Goal: Information Seeking & Learning: Learn about a topic

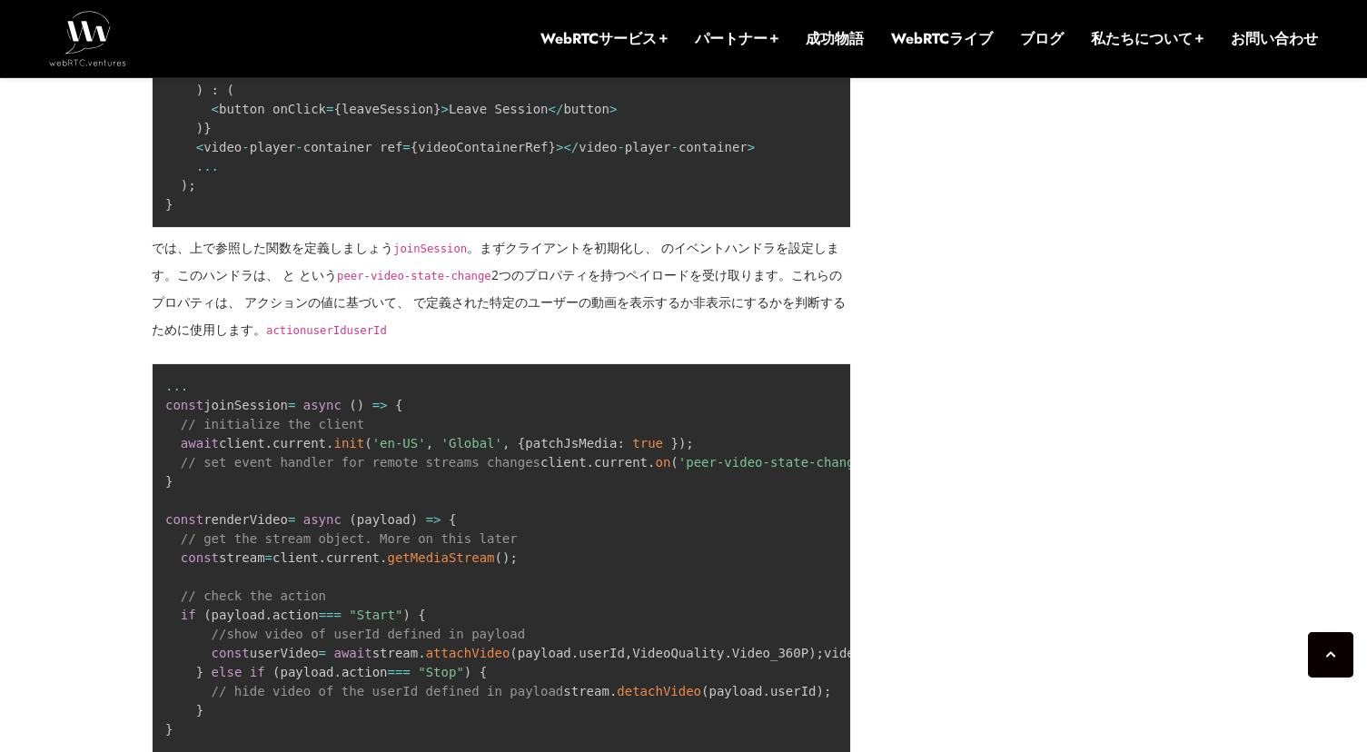
scroll to position [8709, 0]
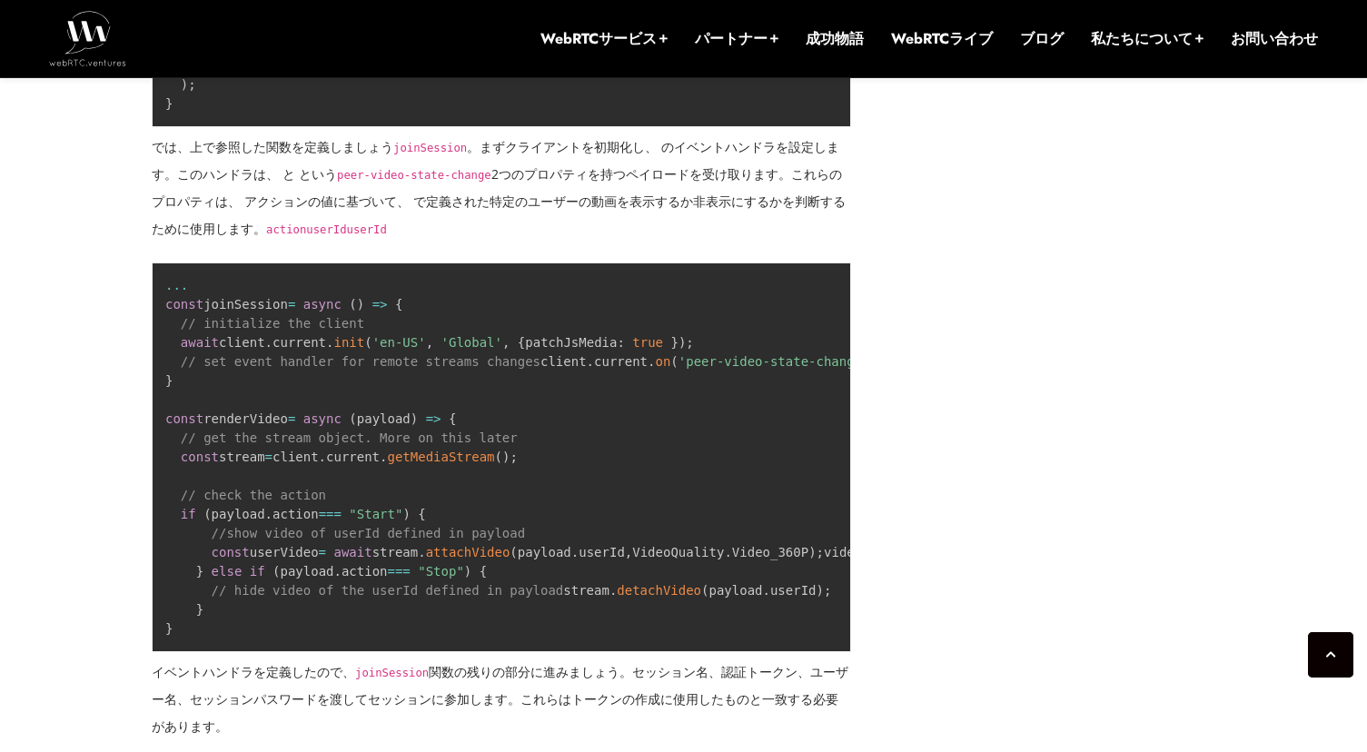
drag, startPoint x: 589, startPoint y: 216, endPoint x: 683, endPoint y: 219, distance: 93.6
drag, startPoint x: 683, startPoint y: 219, endPoint x: 648, endPoint y: 219, distance: 34.5
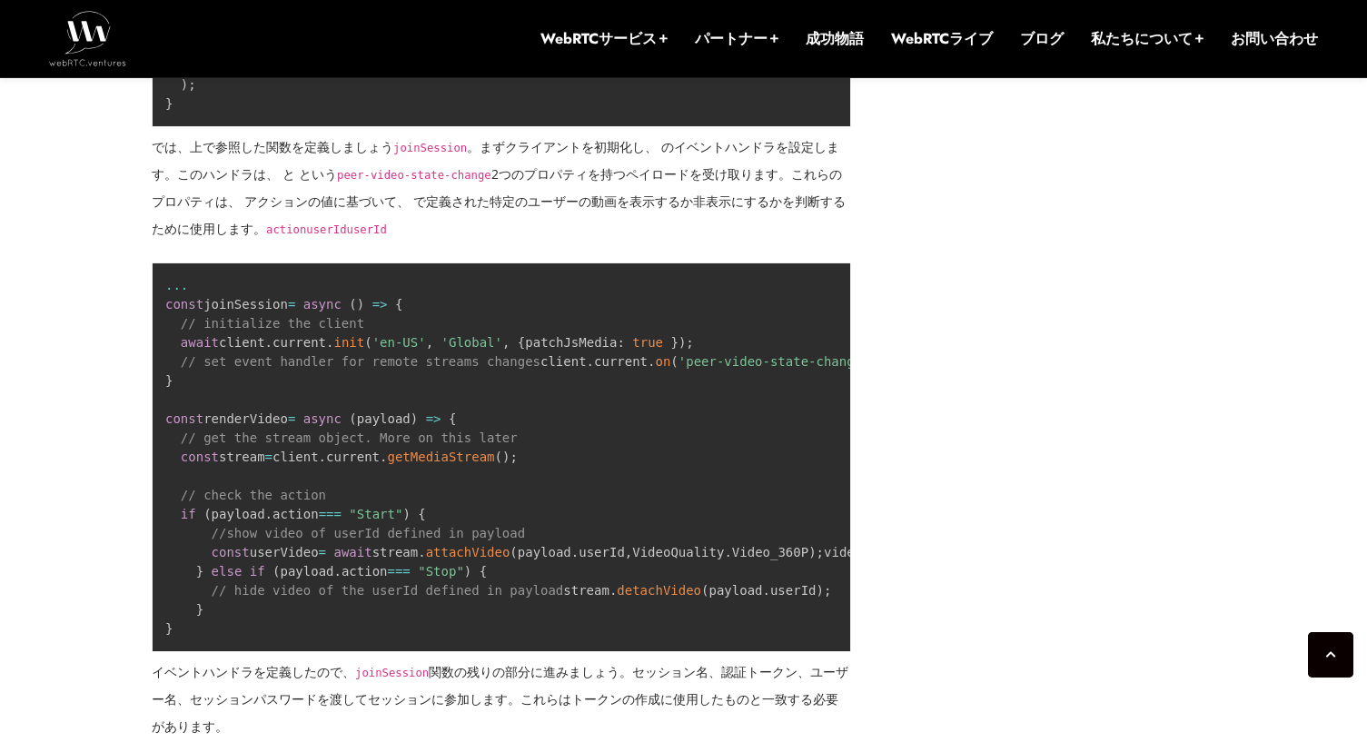
drag, startPoint x: 636, startPoint y: 218, endPoint x: 683, endPoint y: 219, distance: 47.2
copy code "videosdk"
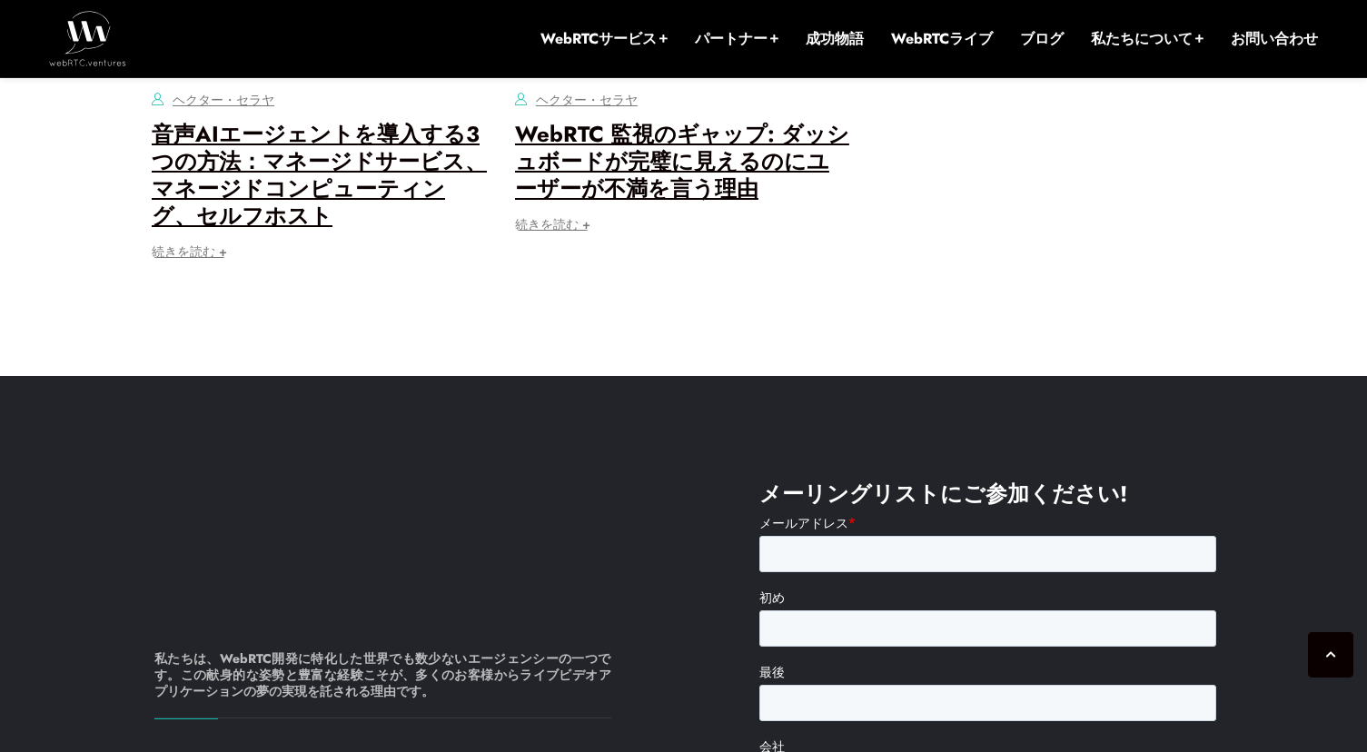
scroll to position [12147, 0]
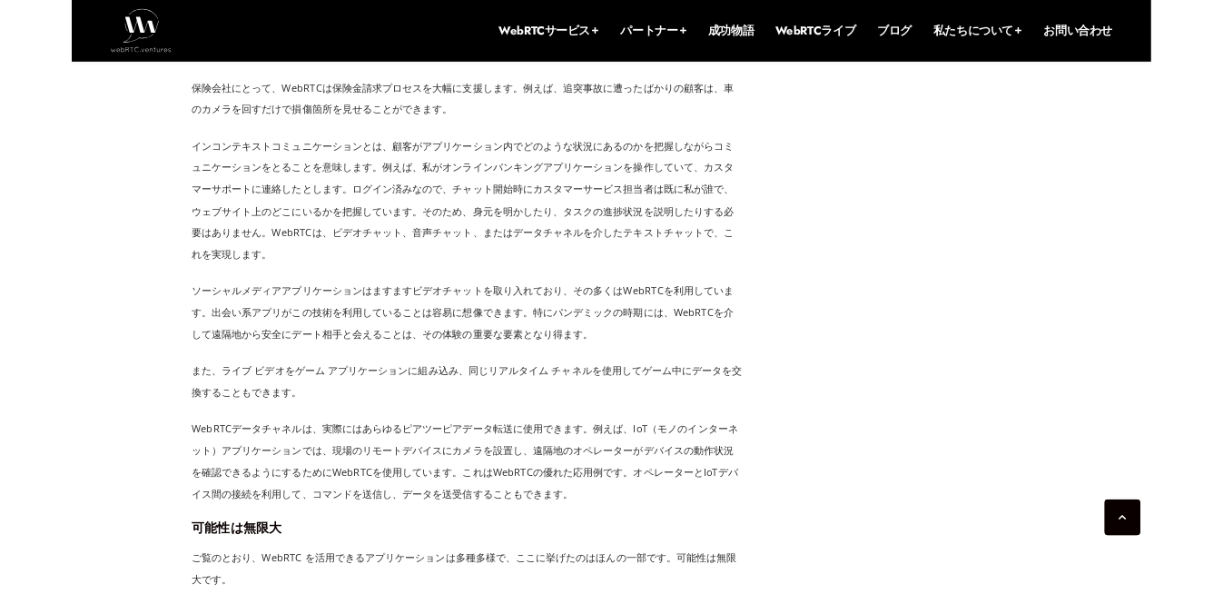
scroll to position [2605, 0]
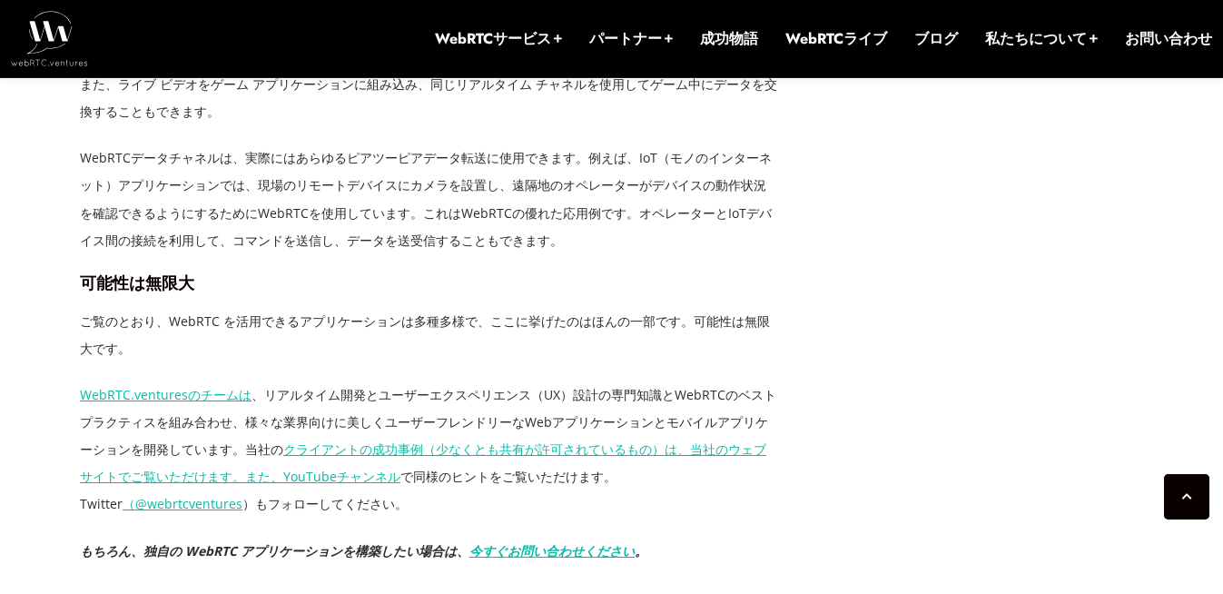
scroll to position [3004, 0]
